Goal: Information Seeking & Learning: Learn about a topic

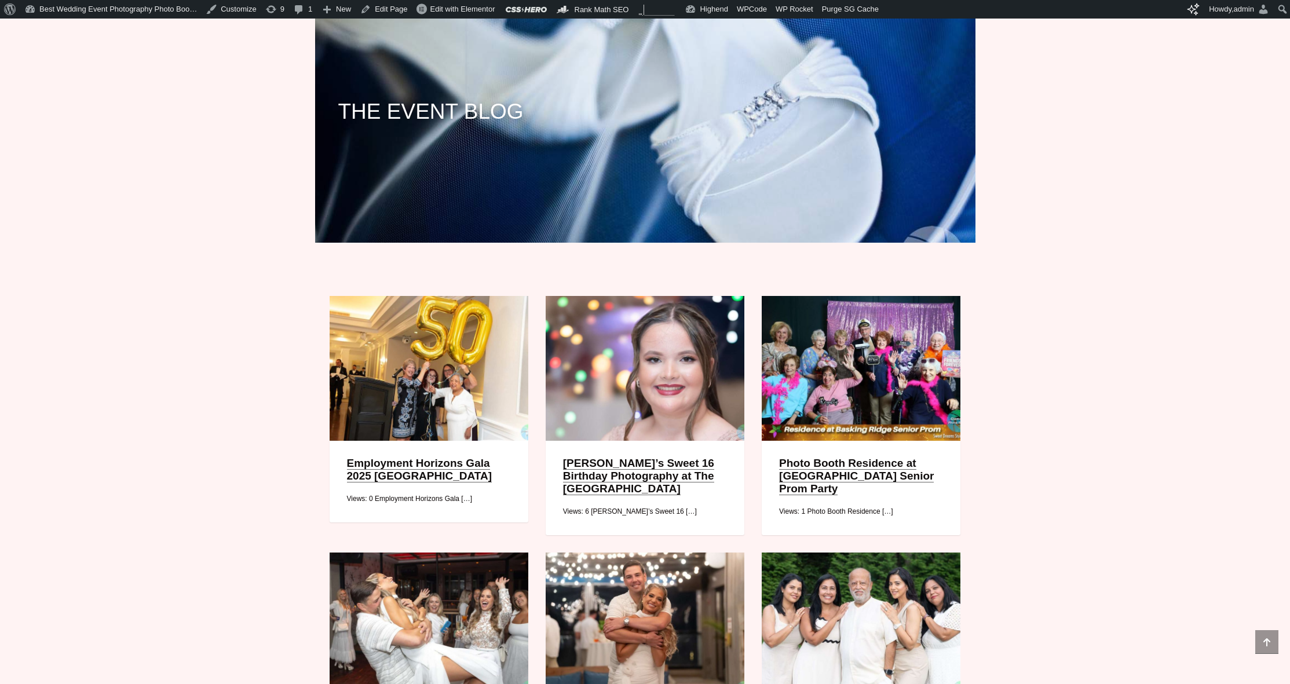
scroll to position [85, 0]
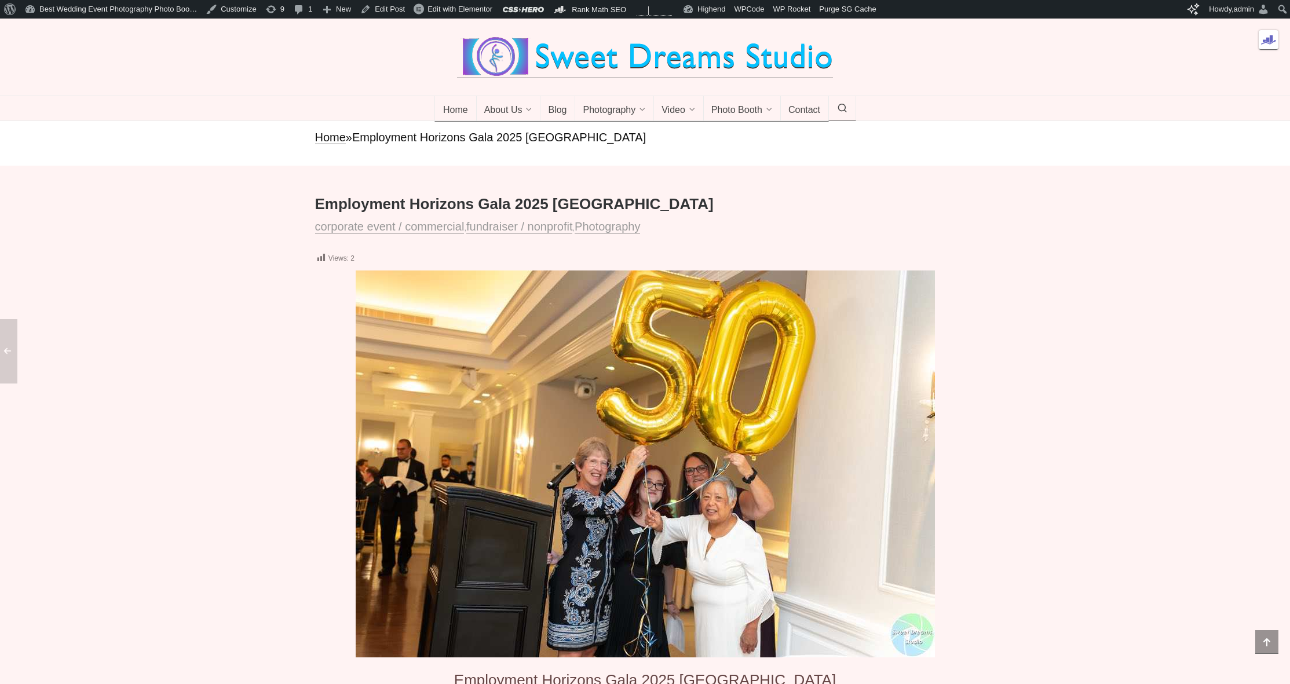
scroll to position [436, 0]
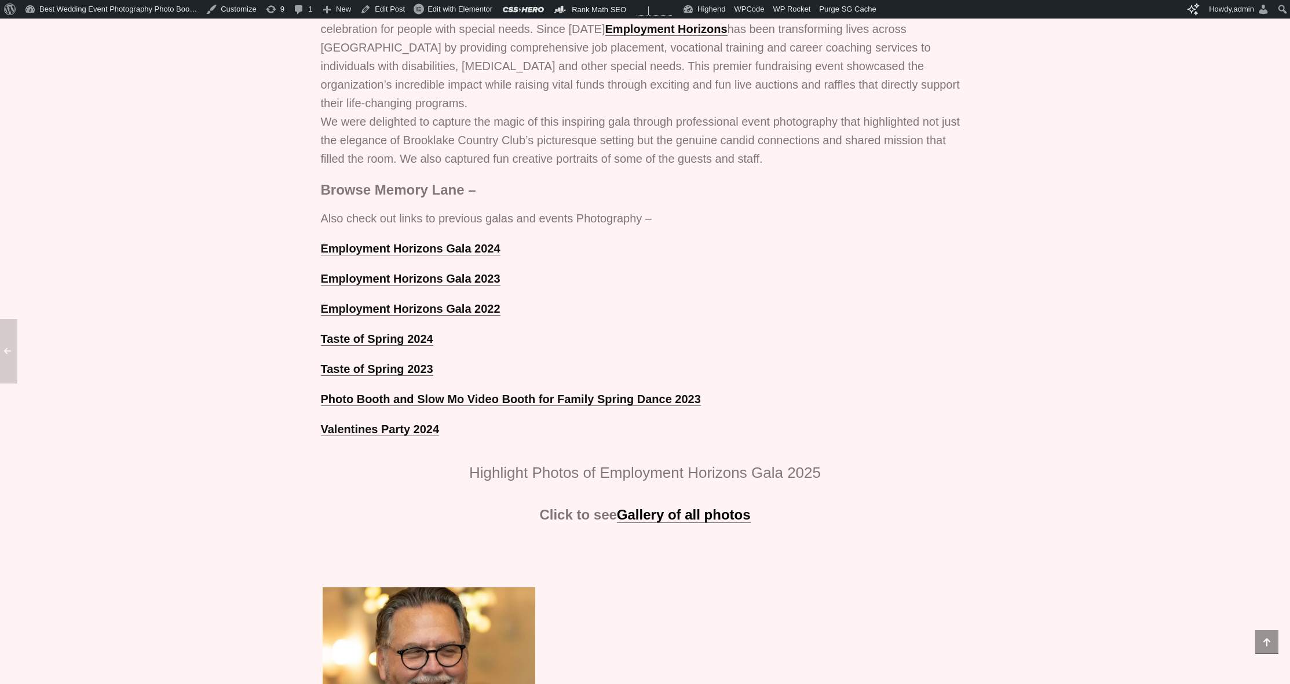
scroll to position [408, 0]
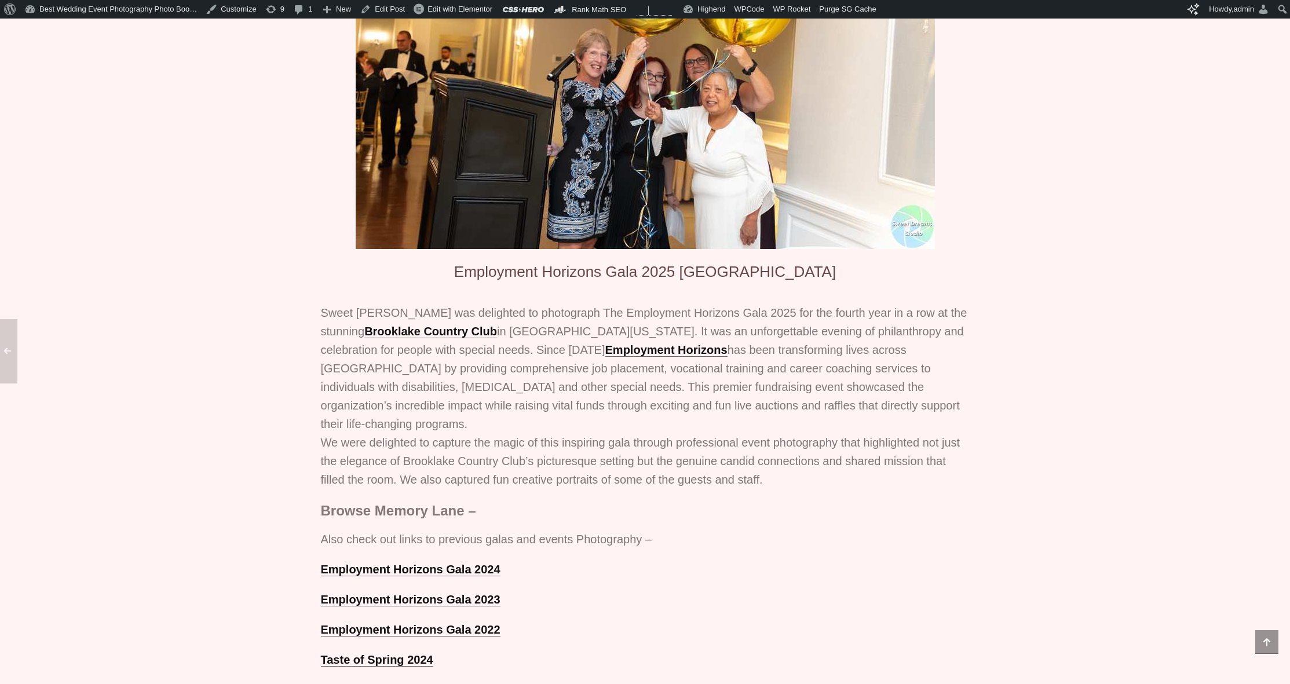
click at [934, 367] on p "Sweet [PERSON_NAME] was delighted to photograph The Employment Horizons Gala 20…" at bounding box center [645, 396] width 649 height 185
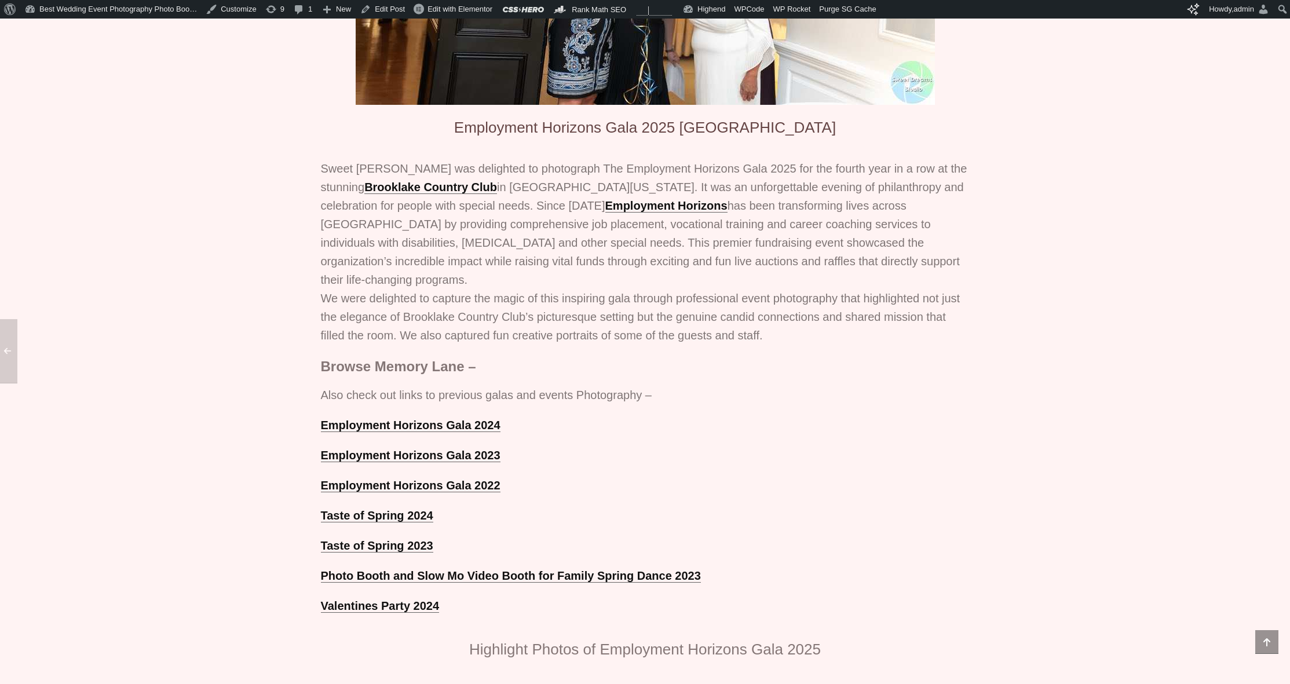
scroll to position [546, 0]
